Goal: Find specific page/section: Find specific page/section

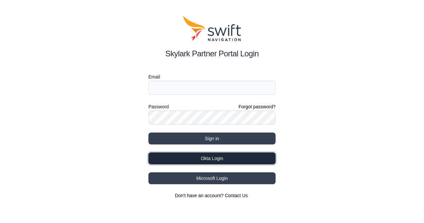
click at [232, 157] on button "Okta Login" at bounding box center [212, 158] width 127 height 12
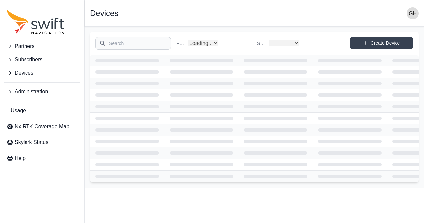
select select
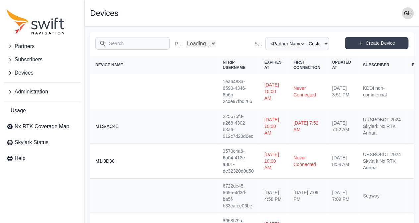
select select "Partner Name"
click at [43, 64] on button "Subscribers" at bounding box center [42, 59] width 77 height 13
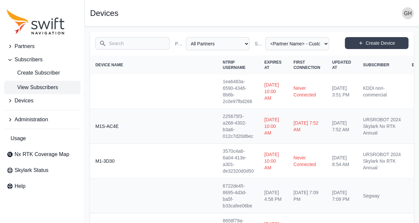
click at [56, 87] on span "View Subscribers" at bounding box center [32, 88] width 51 height 8
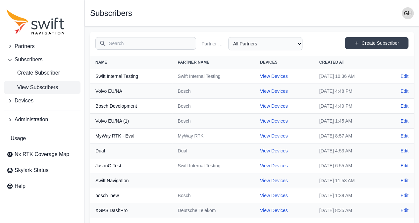
click at [120, 48] on input "Search" at bounding box center [145, 43] width 101 height 13
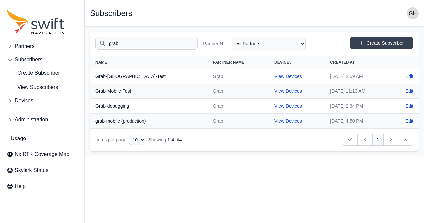
type input "grab"
click at [274, 122] on link "View Devices" at bounding box center [288, 120] width 28 height 5
select select "fe55257b-e26b-4112-869a-e544fc77323b"
